Goal: Information Seeking & Learning: Learn about a topic

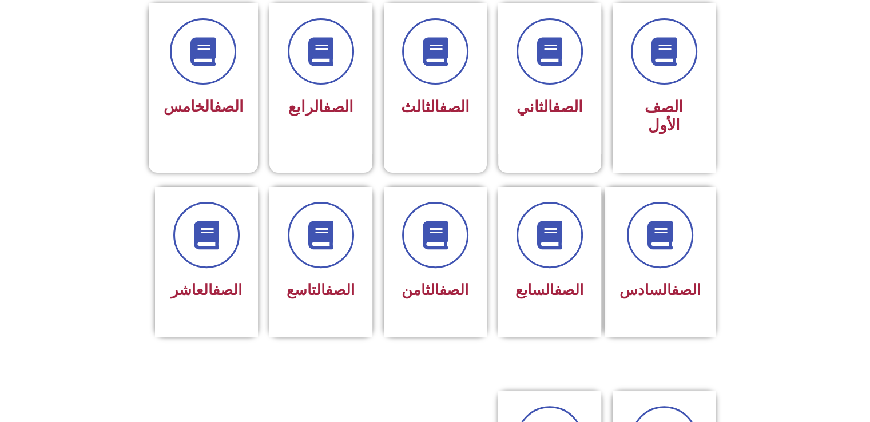
scroll to position [320, 0]
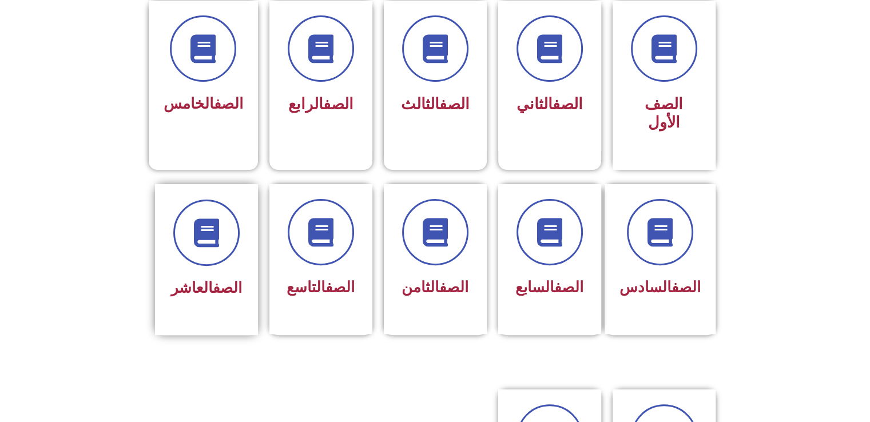
click at [232, 240] on div at bounding box center [207, 233] width 72 height 66
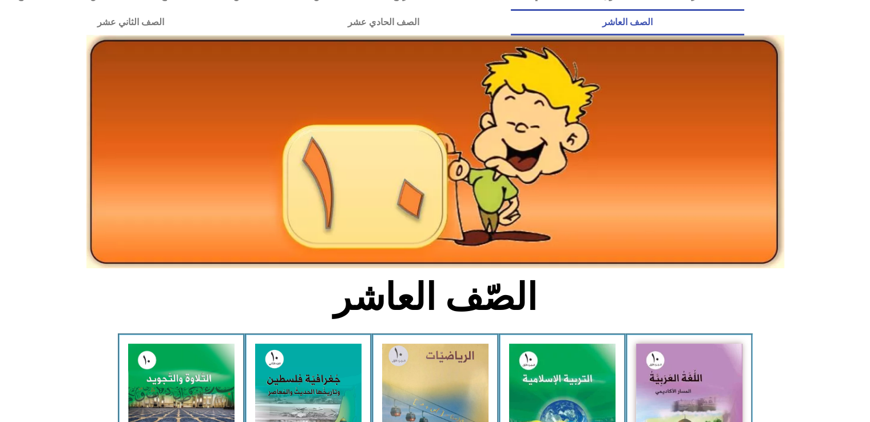
scroll to position [46, 0]
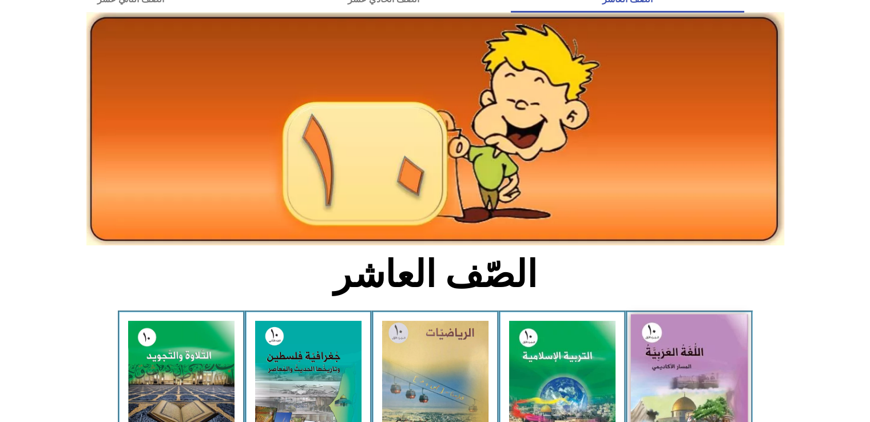
click at [683, 344] on img at bounding box center [689, 387] width 117 height 144
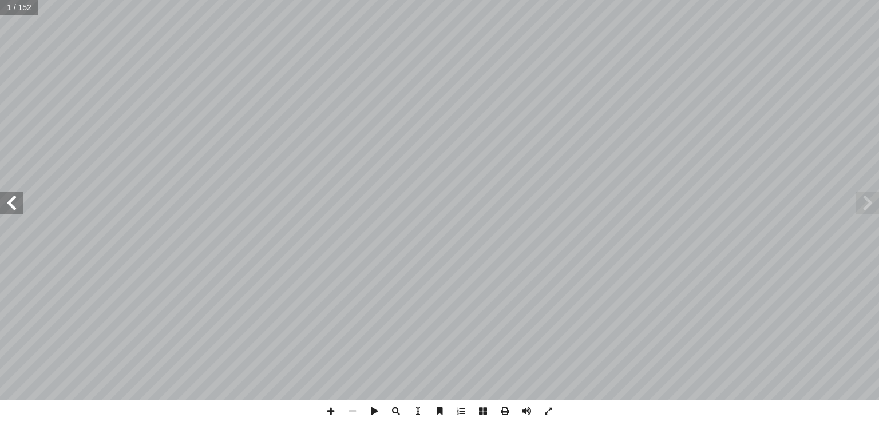
click at [10, 196] on span at bounding box center [11, 203] width 23 height 23
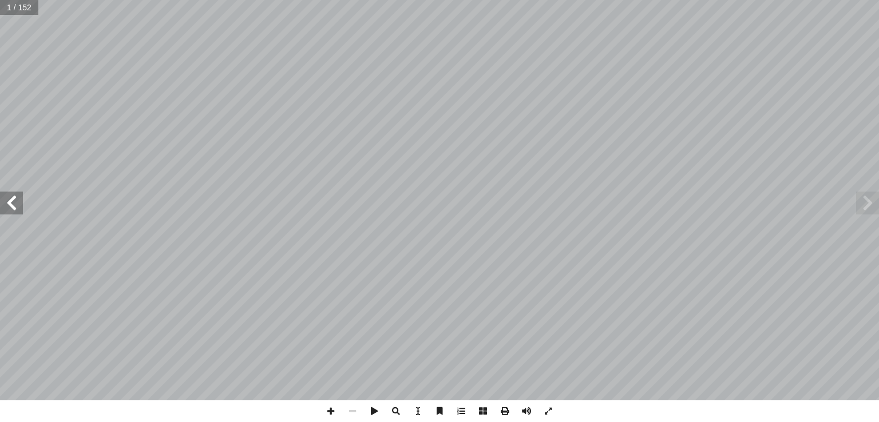
click at [10, 196] on span at bounding box center [11, 203] width 23 height 23
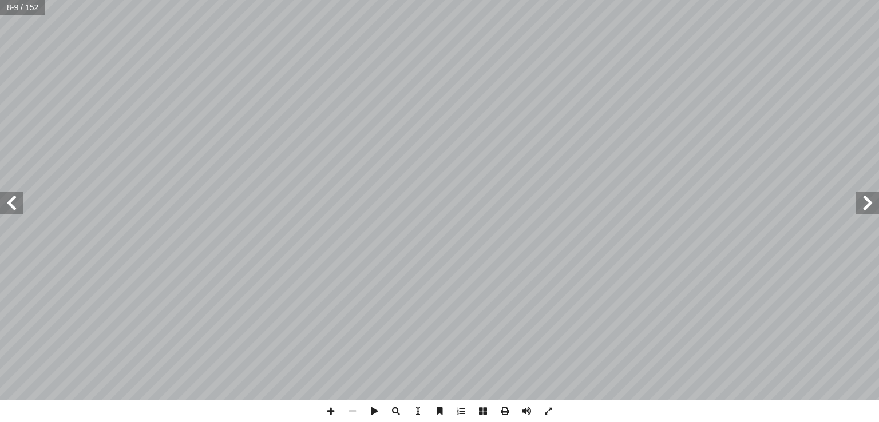
click at [10, 196] on span at bounding box center [11, 203] width 23 height 23
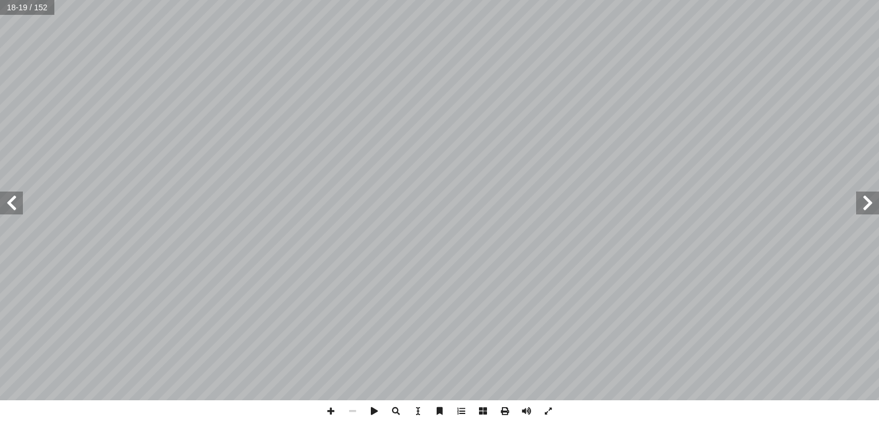
click at [10, 196] on span at bounding box center [11, 203] width 23 height 23
click at [15, 207] on span at bounding box center [11, 203] width 23 height 23
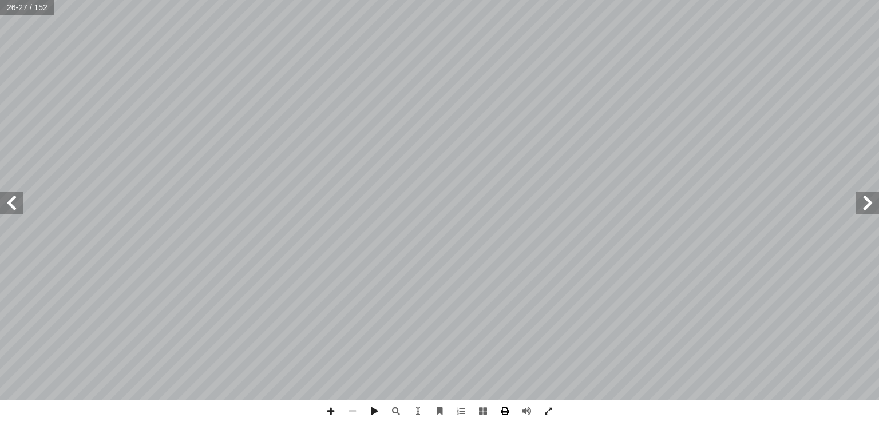
click at [508, 411] on span at bounding box center [505, 412] width 22 height 22
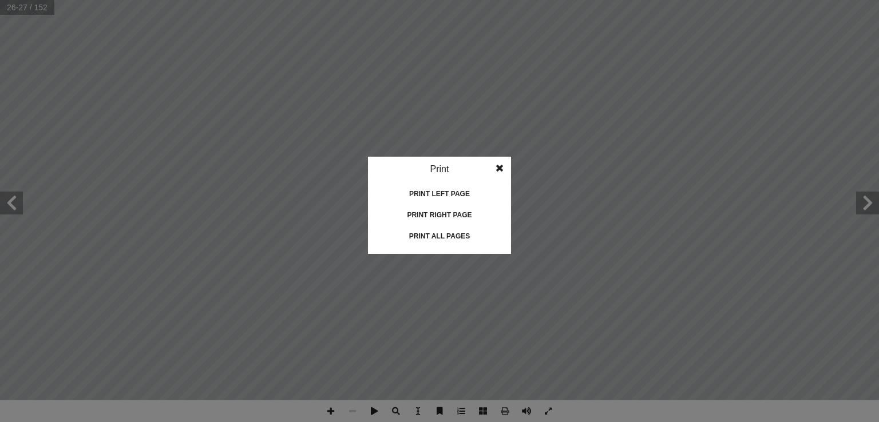
click at [502, 169] on span at bounding box center [499, 168] width 21 height 23
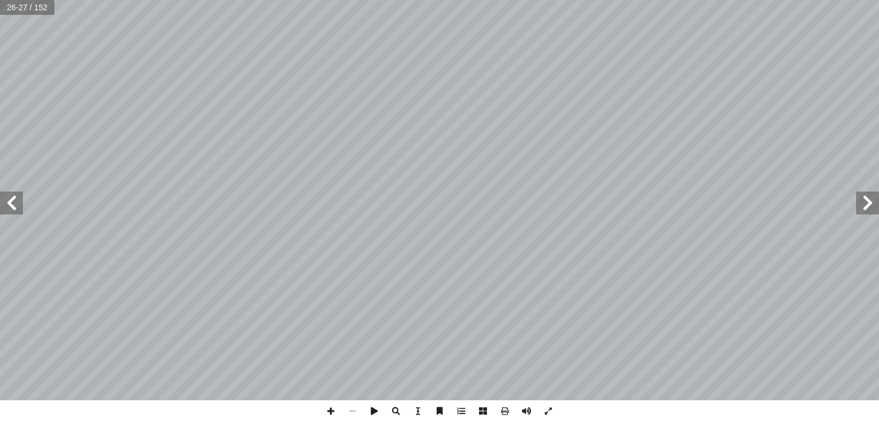
click at [863, 197] on span at bounding box center [867, 203] width 23 height 23
click at [504, 412] on span at bounding box center [505, 412] width 22 height 22
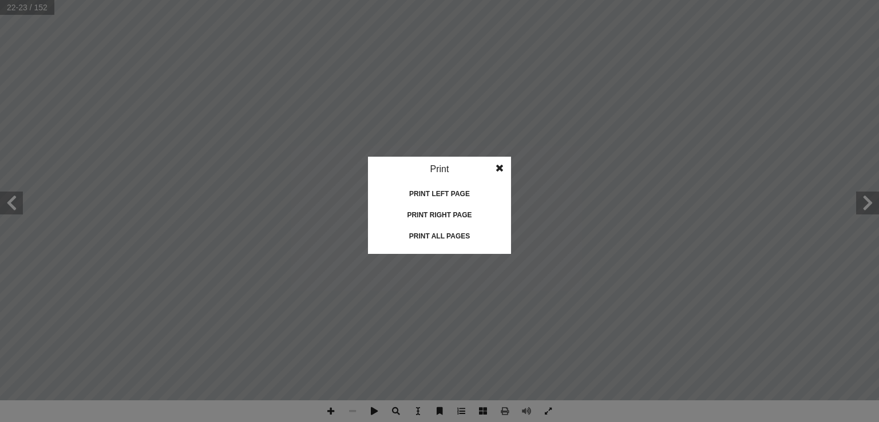
click at [458, 212] on div "Print right page" at bounding box center [439, 215] width 114 height 18
click at [441, 234] on div "Print all pages" at bounding box center [439, 236] width 114 height 18
